Goal: Information Seeking & Learning: Learn about a topic

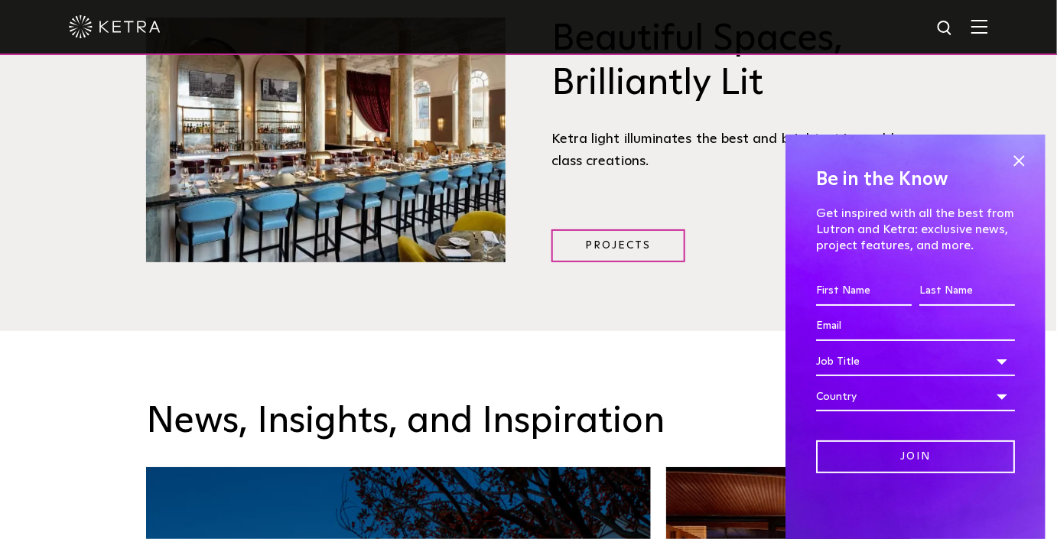
scroll to position [2364, 0]
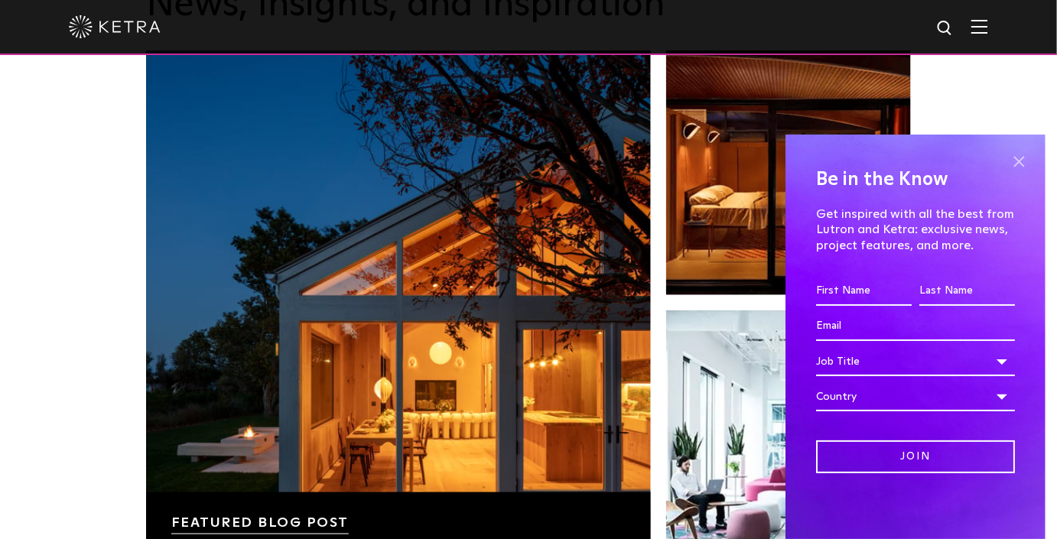
drag, startPoint x: 1016, startPoint y: 163, endPoint x: 1023, endPoint y: 119, distance: 45.0
click at [1016, 162] on span at bounding box center [1018, 161] width 23 height 23
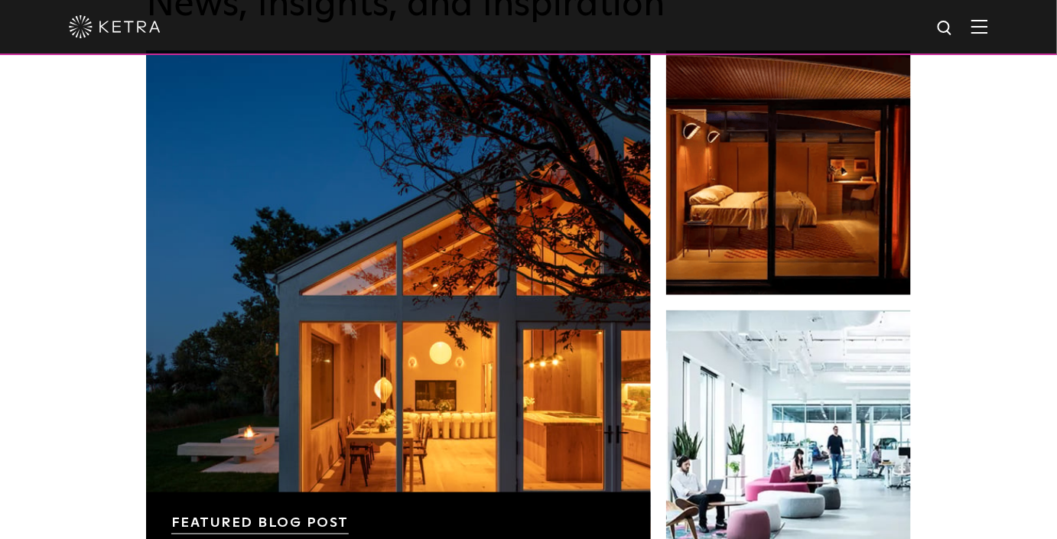
click at [988, 29] on img at bounding box center [979, 26] width 17 height 15
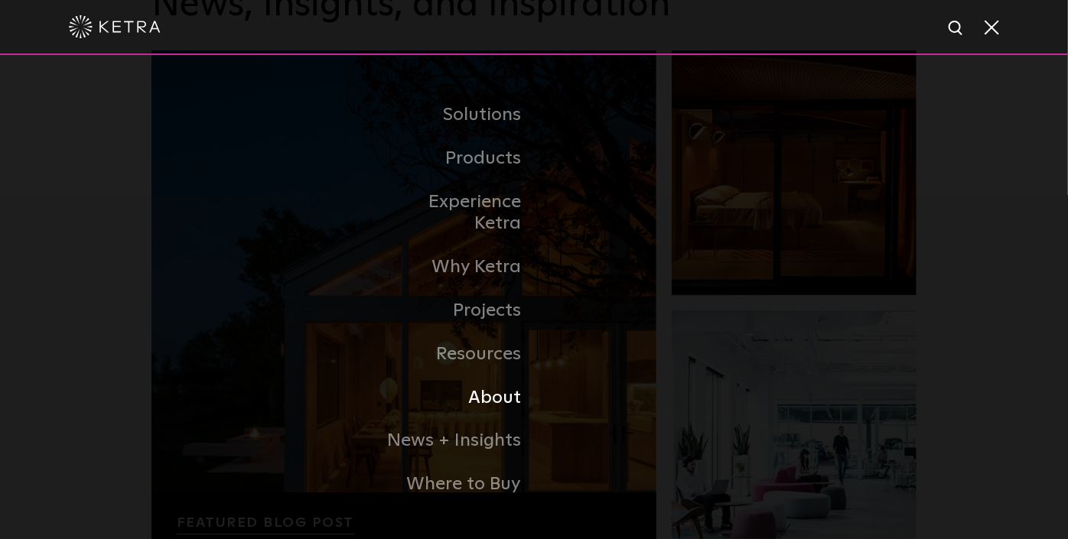
click at [486, 390] on link "About" at bounding box center [455, 398] width 157 height 44
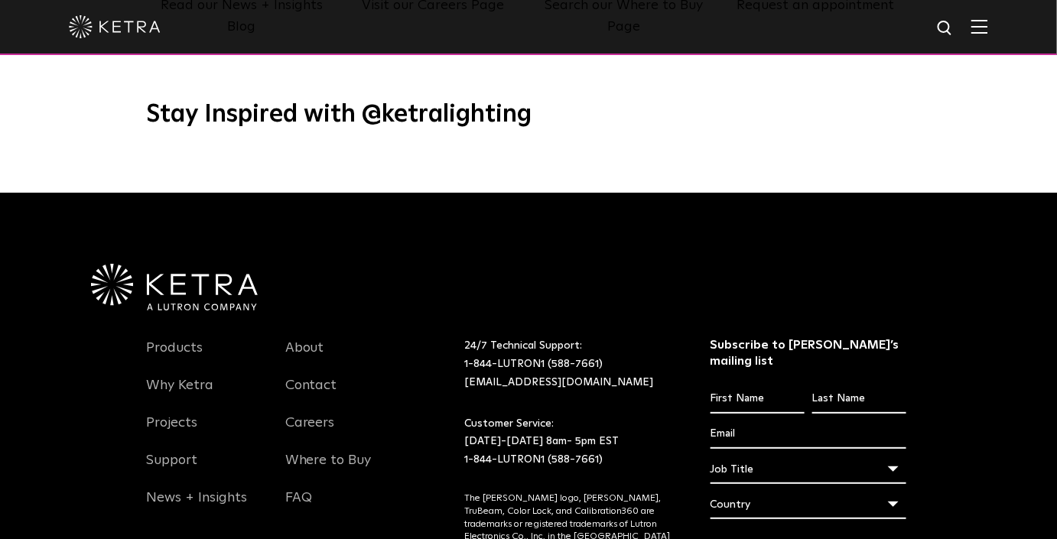
scroll to position [1877, 0]
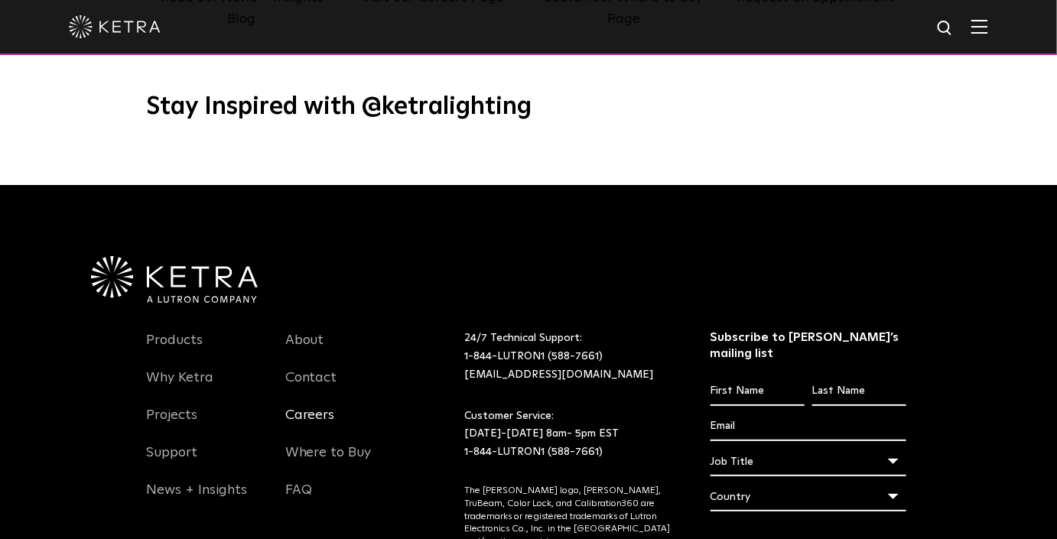
click at [309, 407] on link "Careers" at bounding box center [310, 424] width 50 height 35
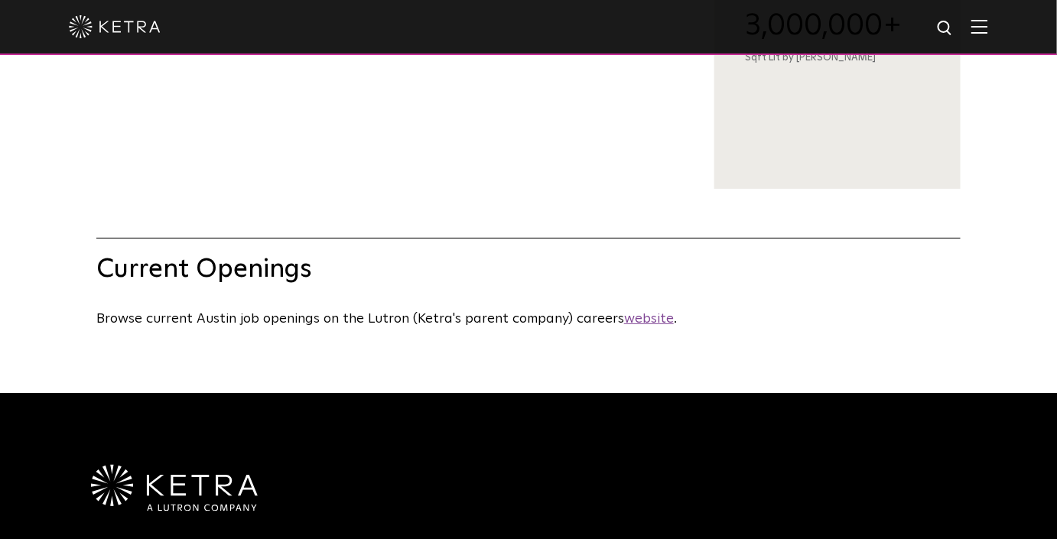
scroll to position [626, 0]
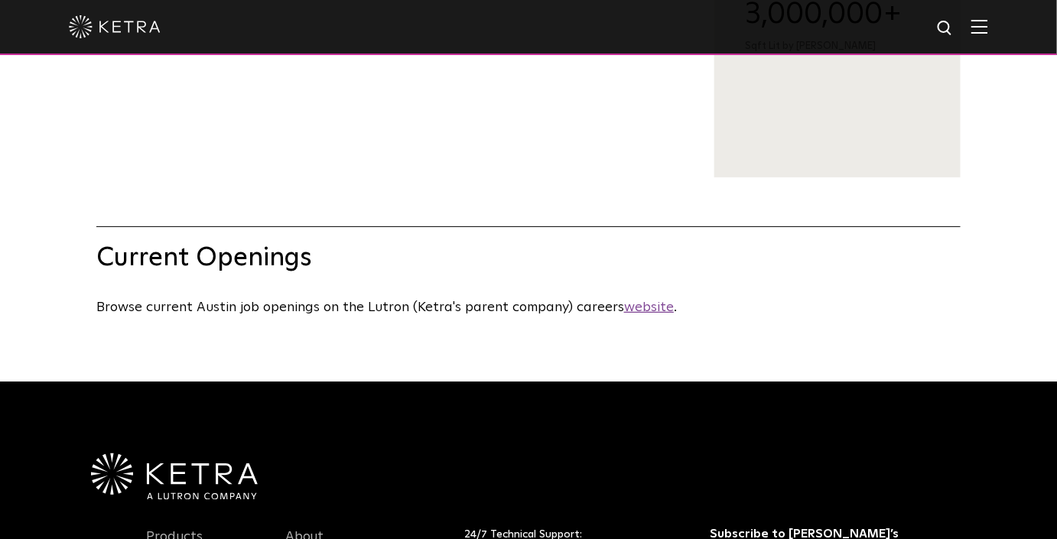
click at [636, 314] on u "website" at bounding box center [649, 308] width 50 height 14
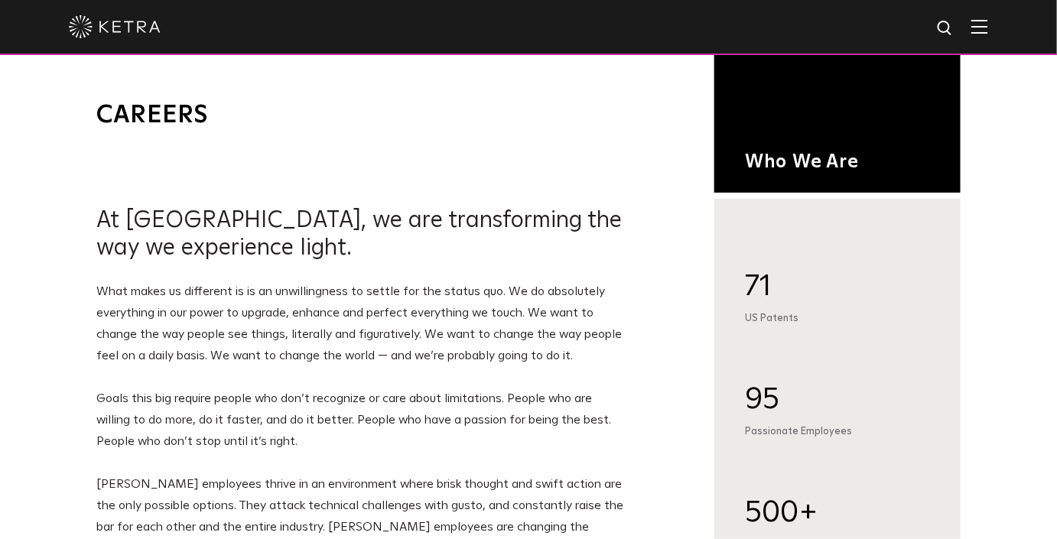
scroll to position [0, 0]
